Goal: Find specific page/section: Find specific page/section

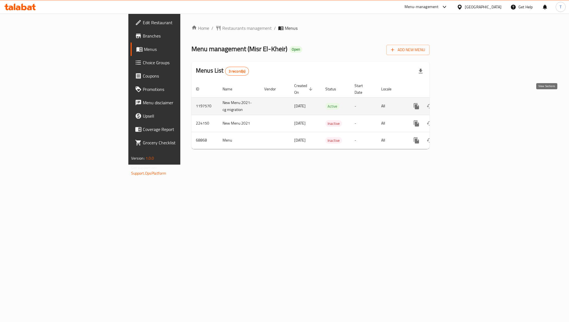
click at [460, 103] on icon "enhanced table" at bounding box center [456, 106] width 7 height 7
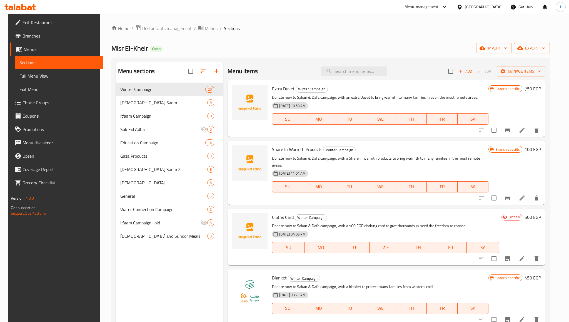
click at [25, 80] on link "Full Menu View" at bounding box center [59, 75] width 88 height 13
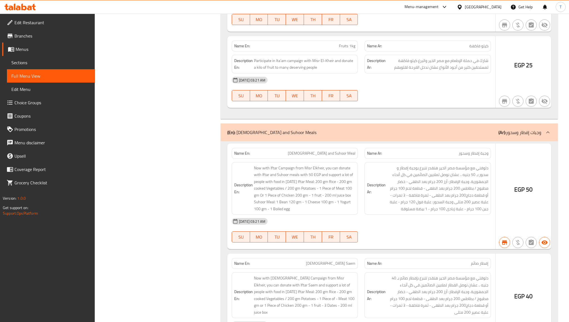
scroll to position [8026, 0]
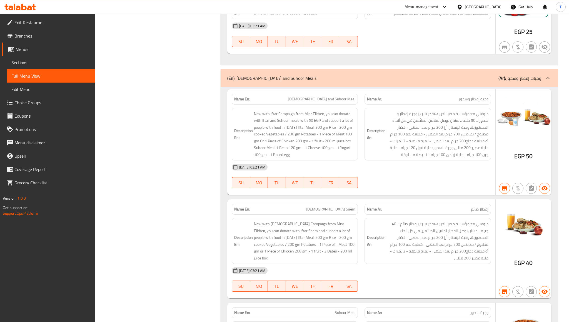
click at [16, 7] on icon at bounding box center [19, 7] width 31 height 7
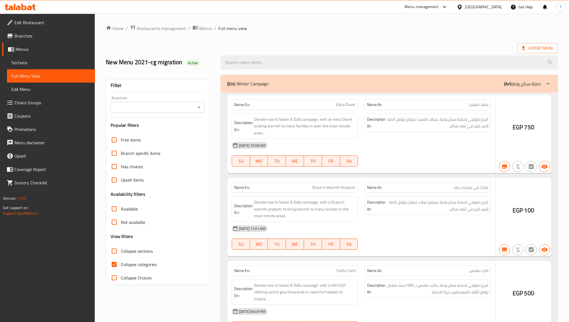
scroll to position [8023, 0]
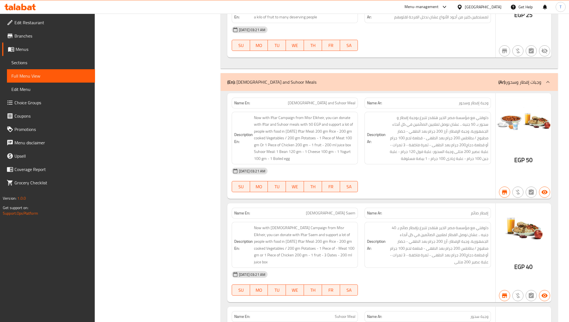
click at [21, 65] on span "Sections" at bounding box center [50, 62] width 79 height 7
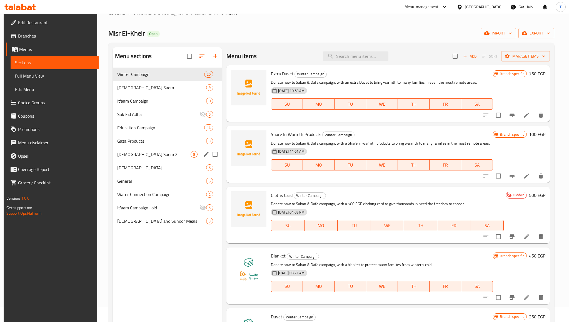
scroll to position [10, 0]
